Goal: Task Accomplishment & Management: Manage account settings

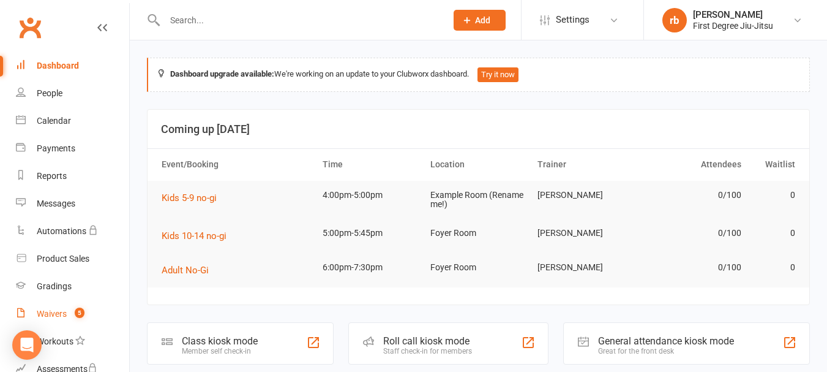
click at [52, 314] on div "Waivers" at bounding box center [52, 314] width 30 height 10
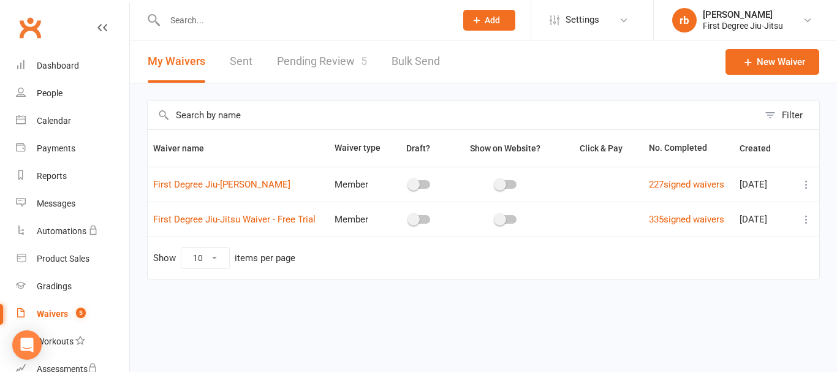
click at [328, 63] on link "Pending Review 5" at bounding box center [322, 61] width 90 height 42
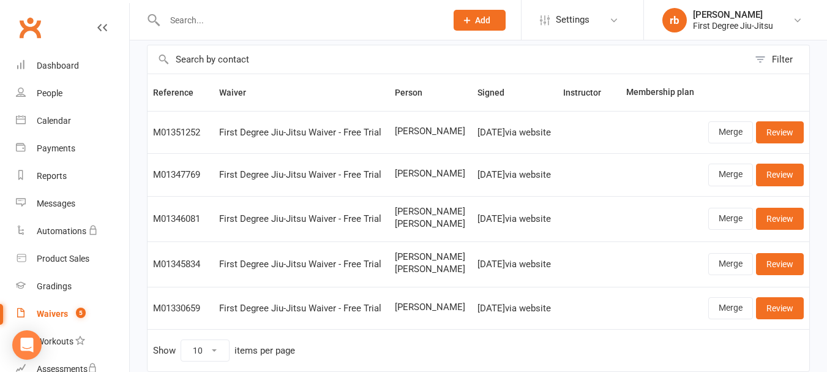
scroll to position [66, 0]
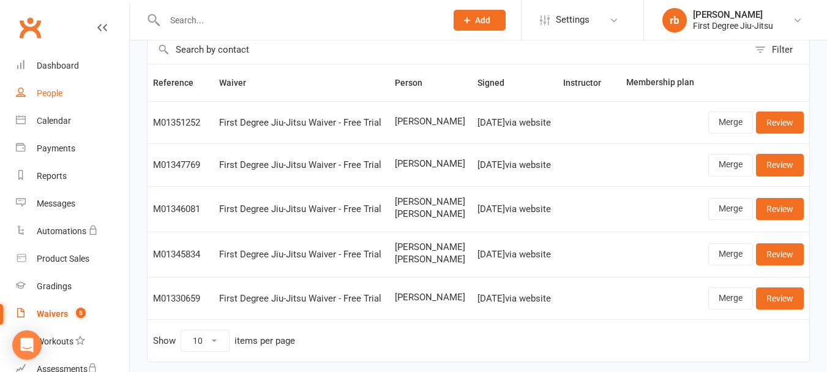
click at [62, 88] on link "People" at bounding box center [72, 94] width 113 height 28
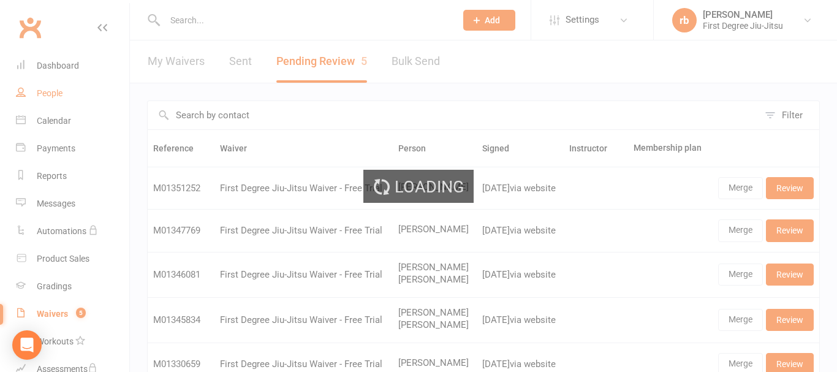
select select "100"
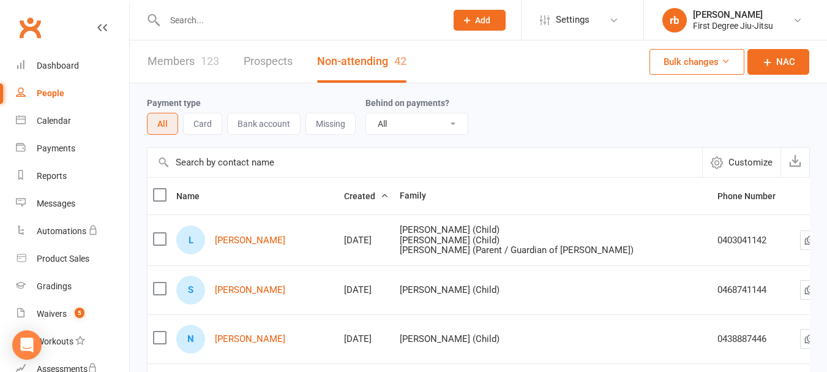
click at [198, 62] on link "Members 123" at bounding box center [184, 61] width 72 height 42
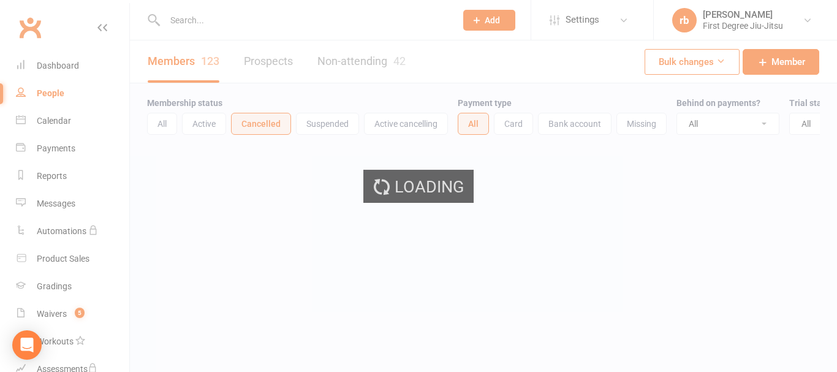
select select "100"
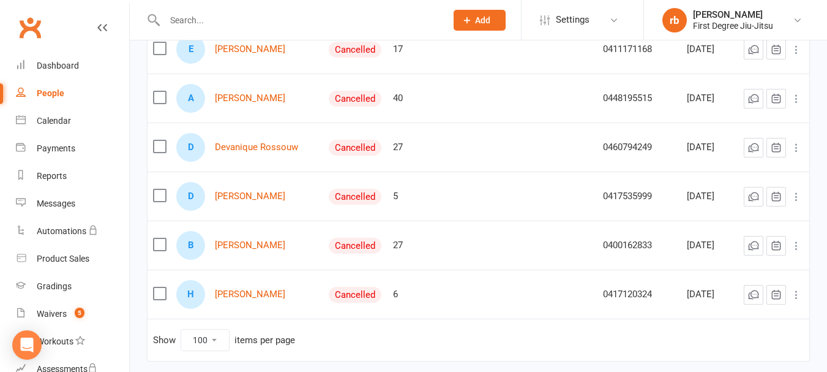
scroll to position [789, 0]
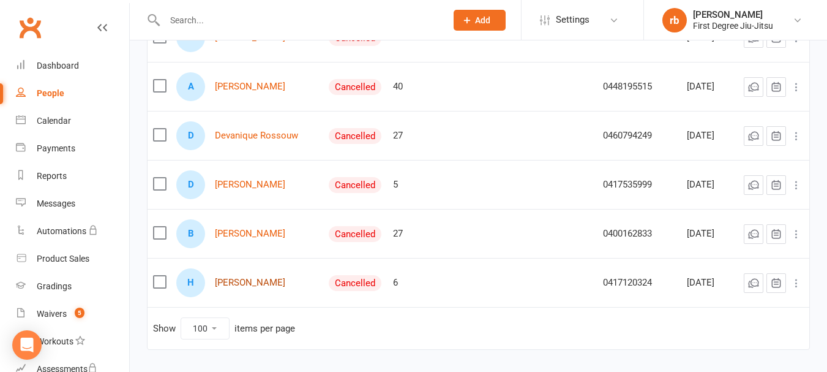
click at [247, 288] on link "[PERSON_NAME]" at bounding box center [250, 282] width 70 height 10
